Goal: Entertainment & Leisure: Consume media (video, audio)

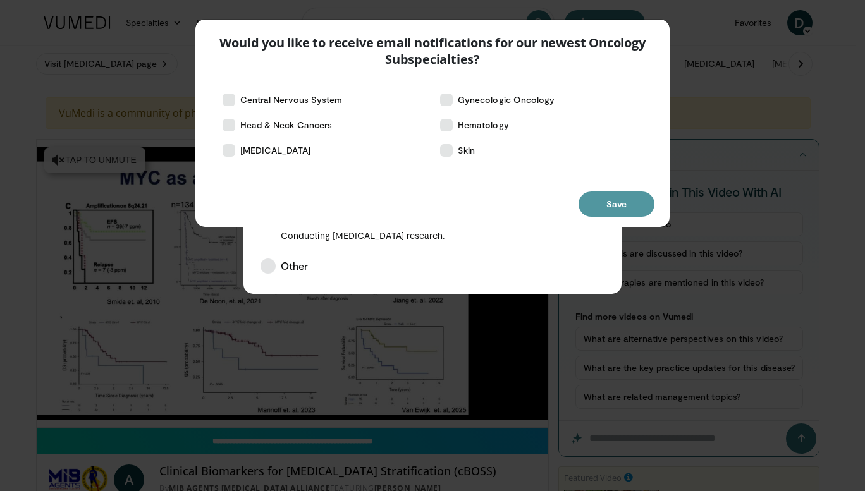
click at [605, 203] on button "Save" at bounding box center [617, 204] width 76 height 25
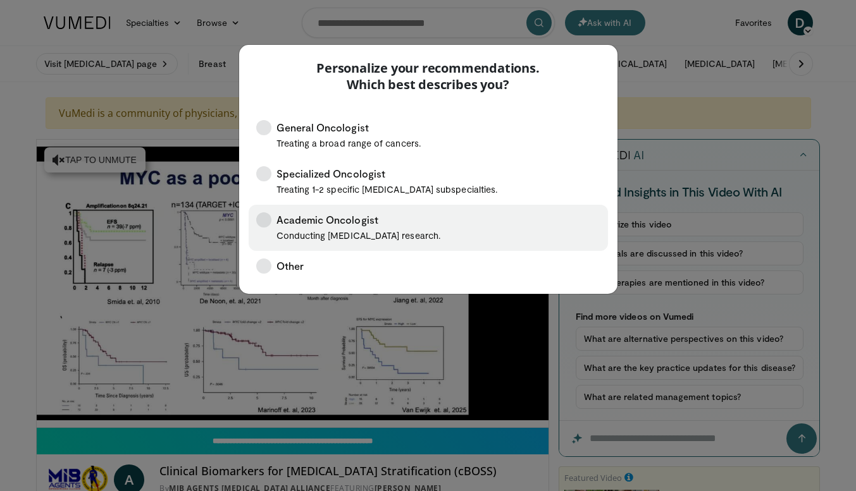
click at [265, 220] on icon at bounding box center [263, 220] width 15 height 15
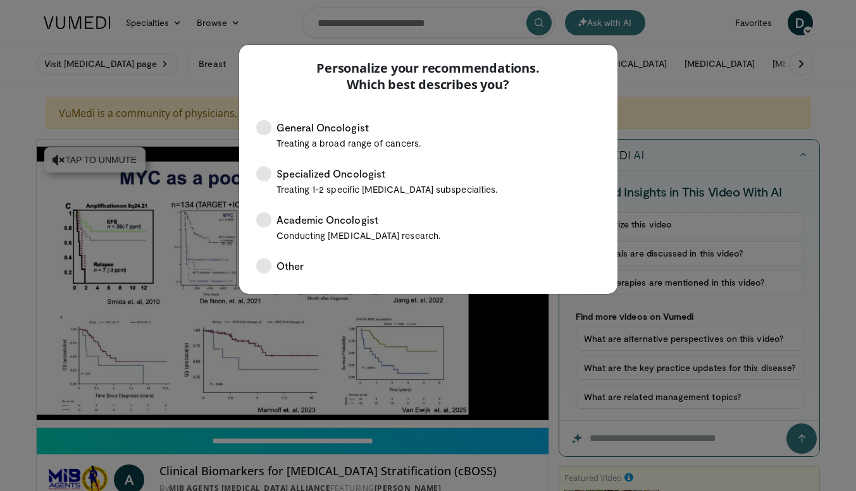
click at [521, 321] on div "Personalize your recommendations. Which best describes you? General Oncologist …" at bounding box center [428, 245] width 856 height 491
click at [564, 108] on div "General Oncologist Treating a broad range of cancers. Specialized Oncologist Tr…" at bounding box center [428, 198] width 378 height 191
click at [608, 50] on div "Personalize your recommendations. Which best describes you?" at bounding box center [428, 74] width 378 height 58
click at [497, 321] on div "Personalize your recommendations. Which best describes you? General Oncologist …" at bounding box center [428, 245] width 856 height 491
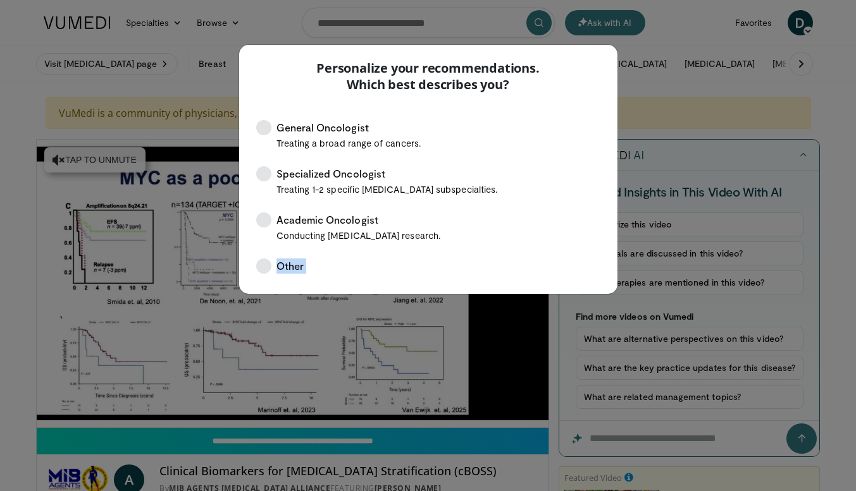
click at [497, 321] on div "Personalize your recommendations. Which best describes you? General Oncologist …" at bounding box center [428, 245] width 856 height 491
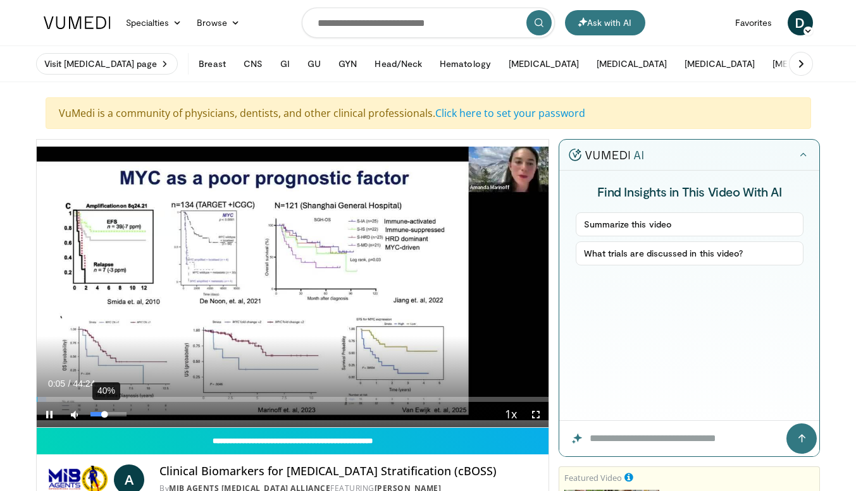
click at [105, 413] on div "40%" at bounding box center [108, 414] width 36 height 4
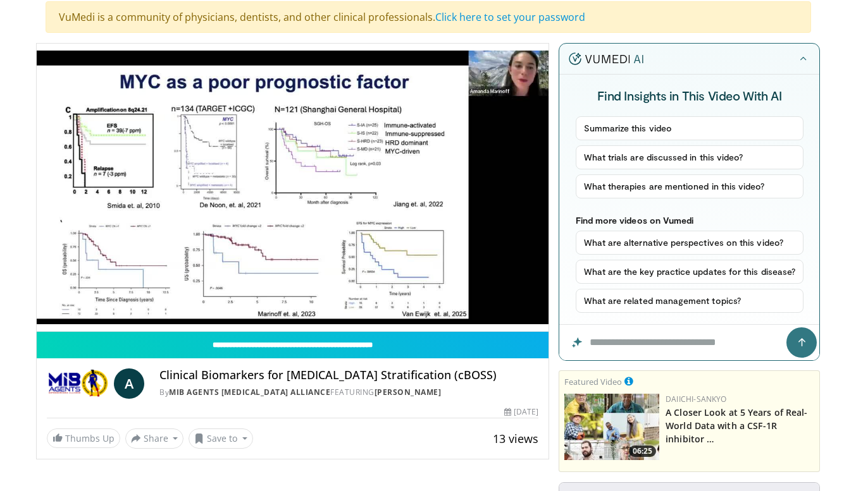
scroll to position [76, 0]
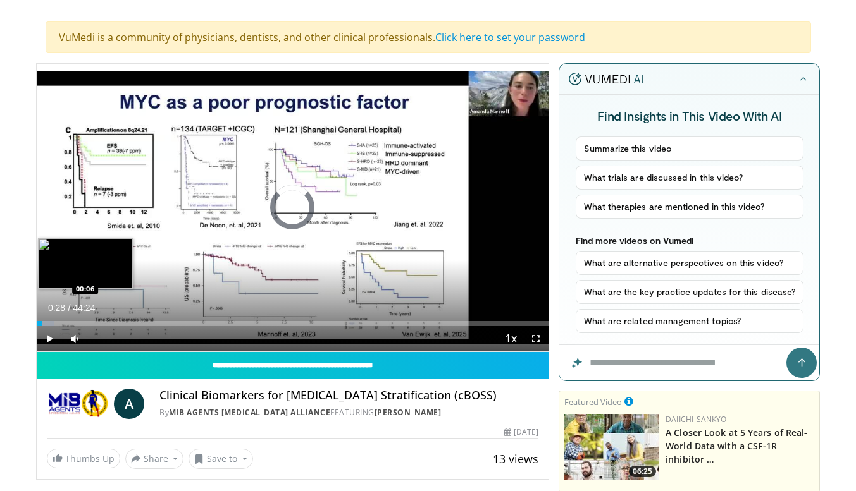
click at [37, 324] on div "Loaded : 3.37% 00:28 00:06" at bounding box center [293, 323] width 512 height 5
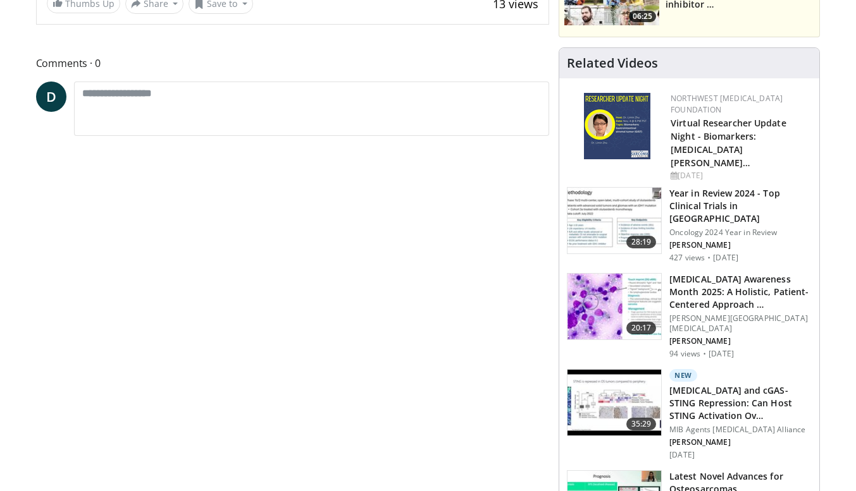
scroll to position [101, 0]
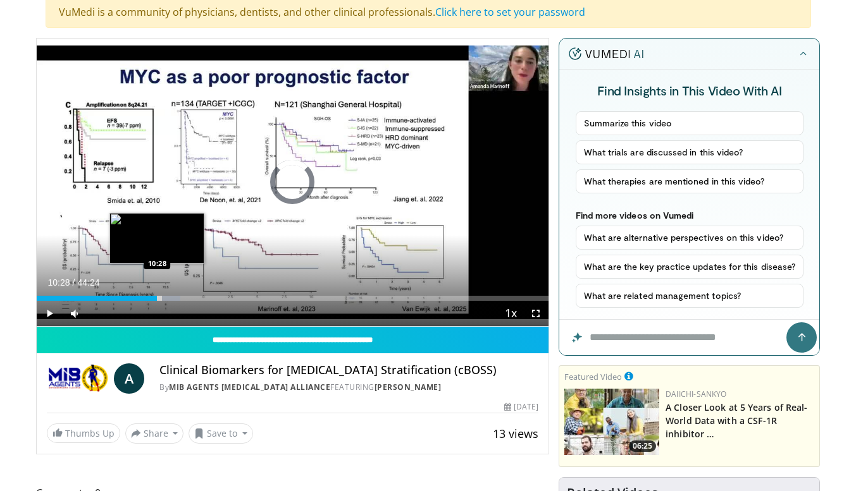
click at [157, 299] on div "Loaded : 28.11% 11:20 10:28" at bounding box center [293, 298] width 512 height 5
click at [159, 299] on div "Progress Bar" at bounding box center [163, 298] width 15 height 5
